Goal: Transaction & Acquisition: Purchase product/service

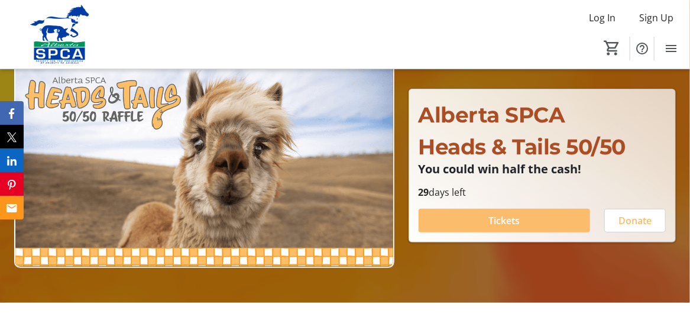
scroll to position [78, 0]
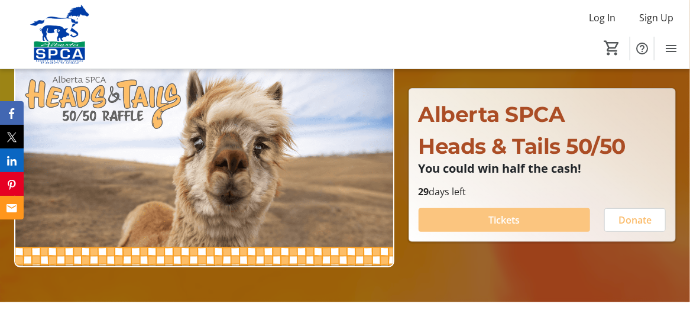
click at [519, 220] on span "Tickets" at bounding box center [503, 220] width 31 height 14
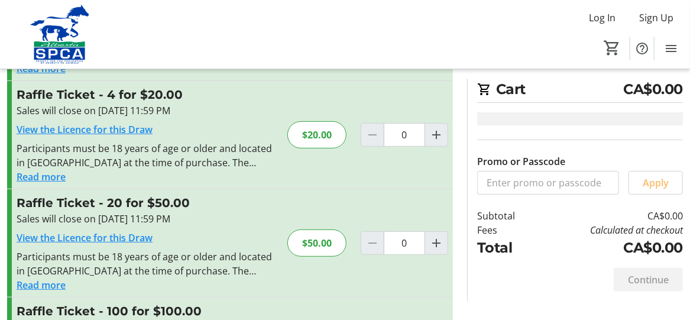
scroll to position [125, 0]
click at [434, 240] on mat-icon "Increment by one" at bounding box center [436, 243] width 14 height 14
type input "1"
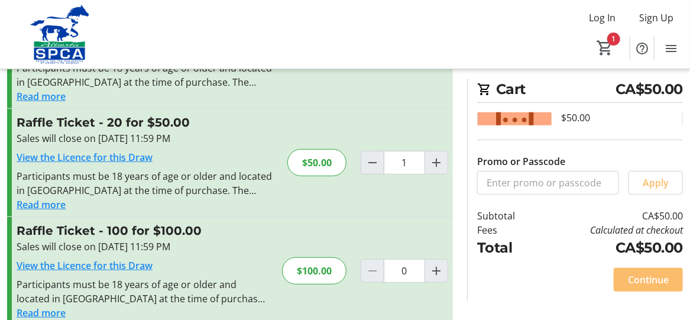
scroll to position [71, 0]
click at [646, 277] on span "Continue" at bounding box center [648, 279] width 41 height 14
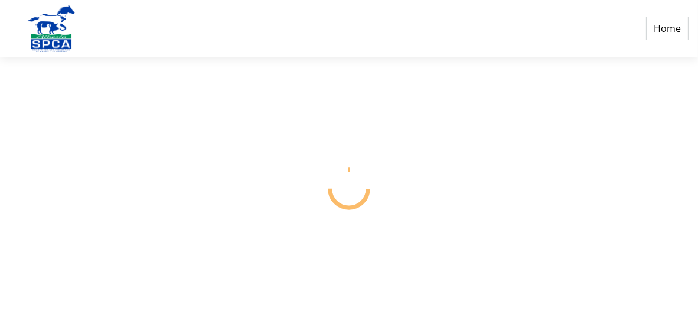
select select "CA"
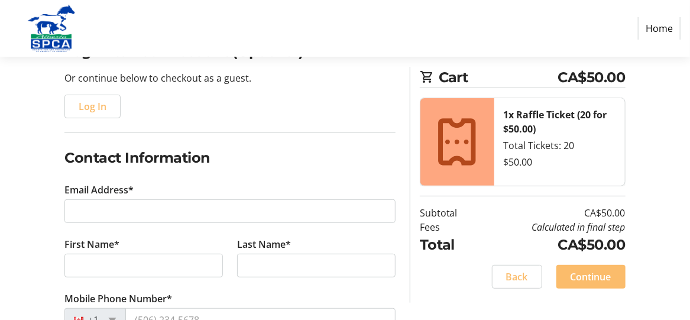
scroll to position [115, 0]
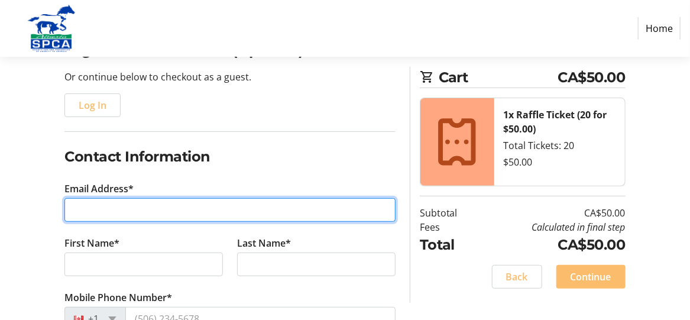
click at [164, 217] on input "Email Address*" at bounding box center [229, 210] width 331 height 24
type input "[EMAIL_ADDRESS][DOMAIN_NAME]"
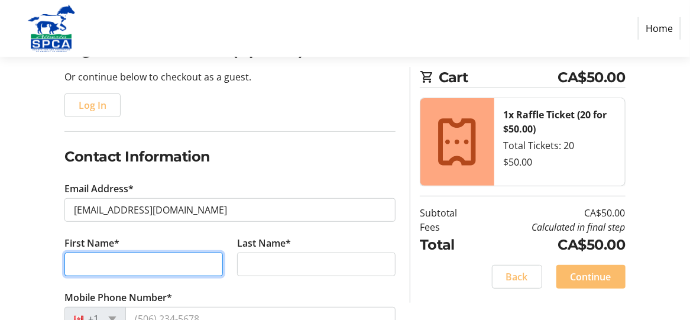
type input "[PERSON_NAME]"
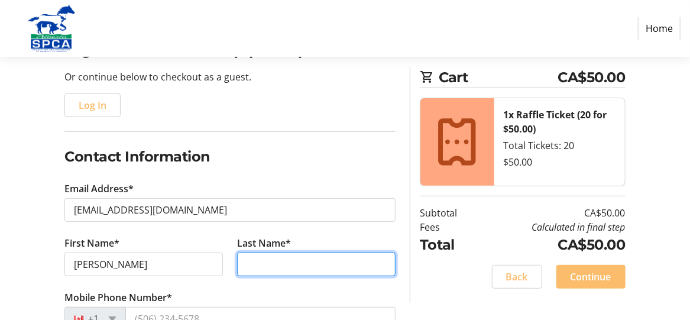
type input "[PERSON_NAME]"
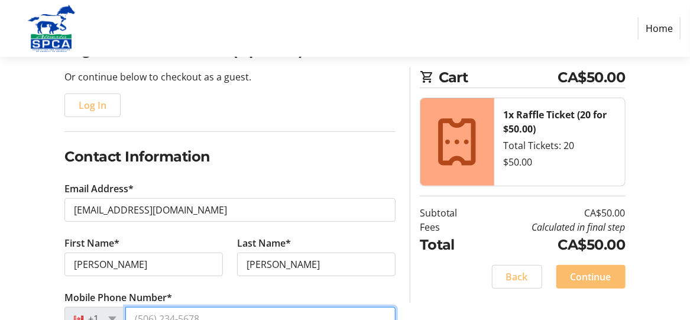
type input "[PHONE_NUMBER]"
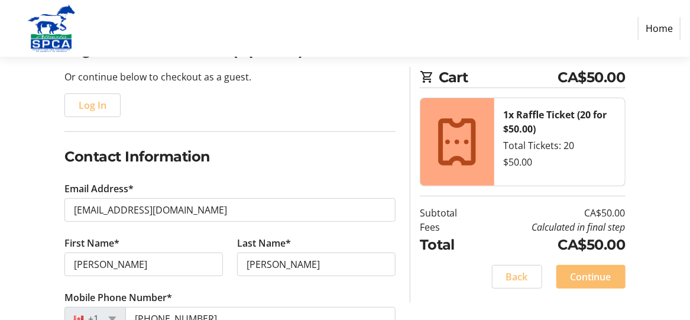
type input "PO Box 7"
type input "Warner"
select select "AB"
type input "T0K 2L0"
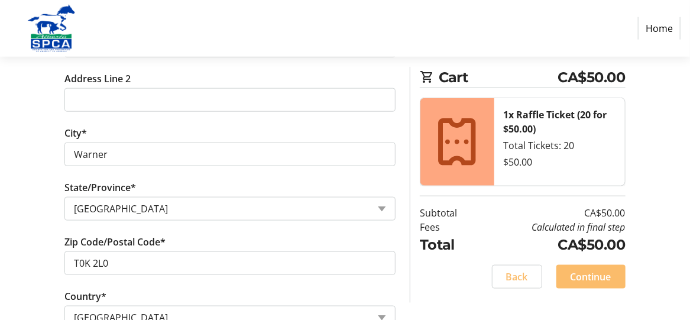
scroll to position [586, 0]
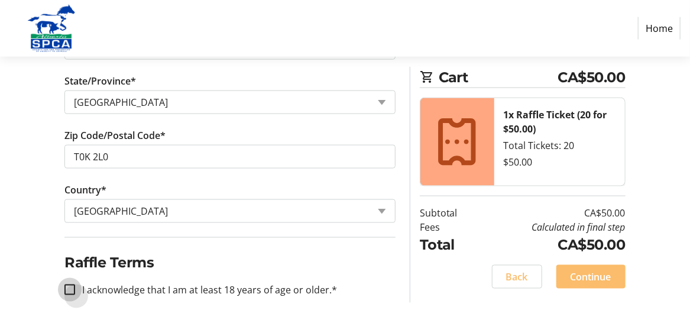
click at [71, 284] on input "I acknowledge that I am at least 18 years of age or older.*" at bounding box center [69, 289] width 11 height 11
checkbox input "true"
click at [592, 277] on span "Continue" at bounding box center [590, 276] width 41 height 14
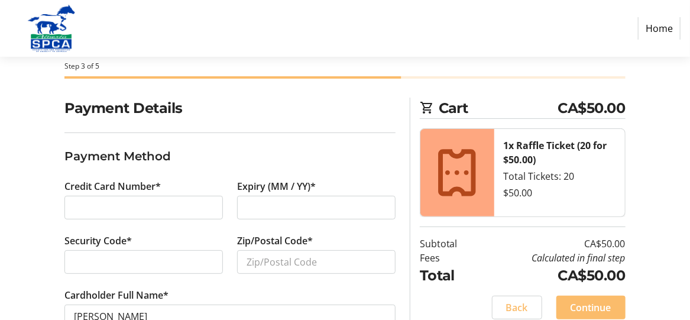
scroll to position [58, 0]
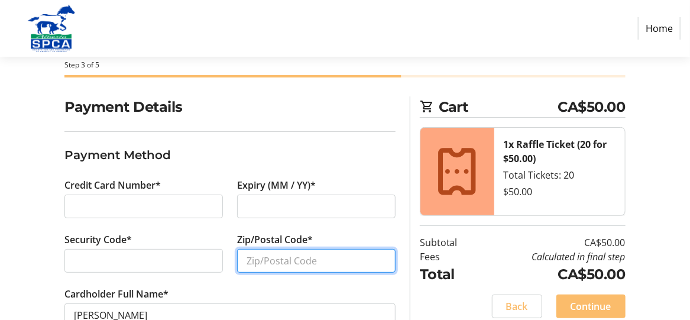
click at [334, 258] on input "Zip/Postal Code*" at bounding box center [316, 261] width 158 height 24
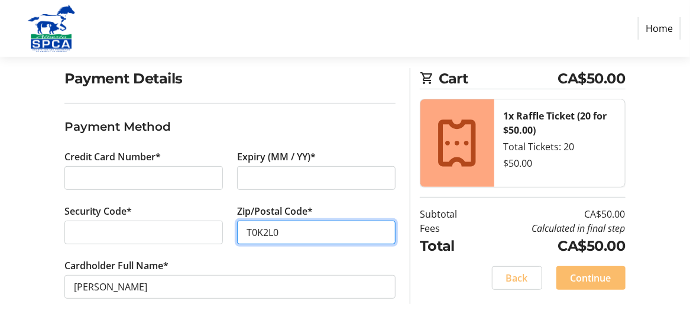
scroll to position [92, 0]
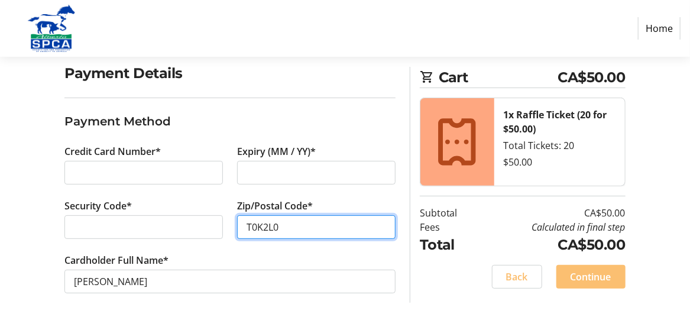
type input "T0K2L0"
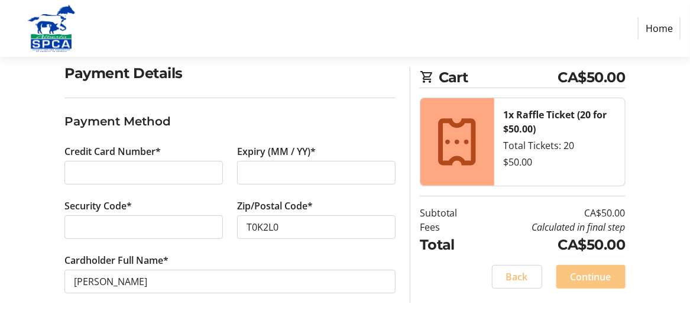
click at [591, 271] on span "Continue" at bounding box center [590, 276] width 41 height 14
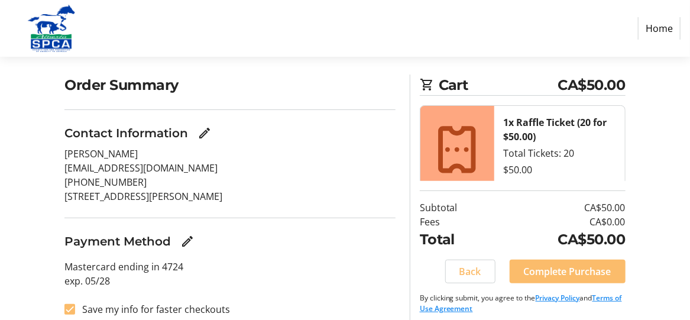
scroll to position [90, 0]
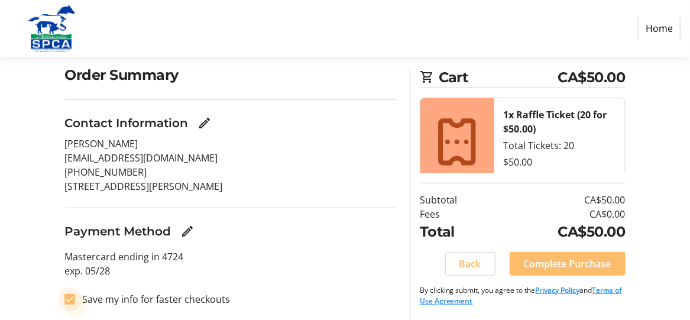
click at [73, 297] on input "Save my info for faster checkouts" at bounding box center [69, 299] width 11 height 11
checkbox input "false"
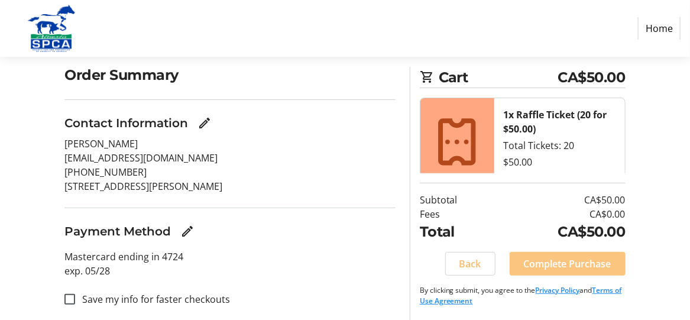
click at [565, 265] on span "Complete Purchase" at bounding box center [567, 263] width 87 height 14
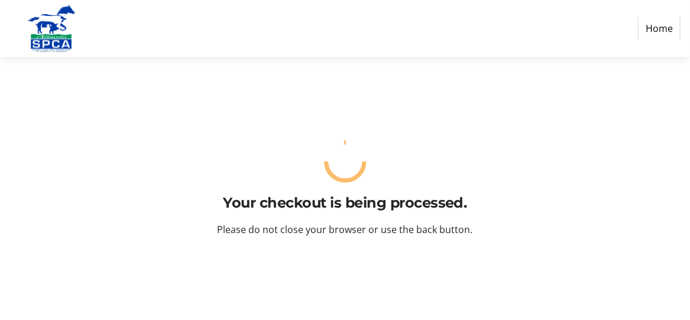
scroll to position [0, 0]
